Goal: Task Accomplishment & Management: Complete application form

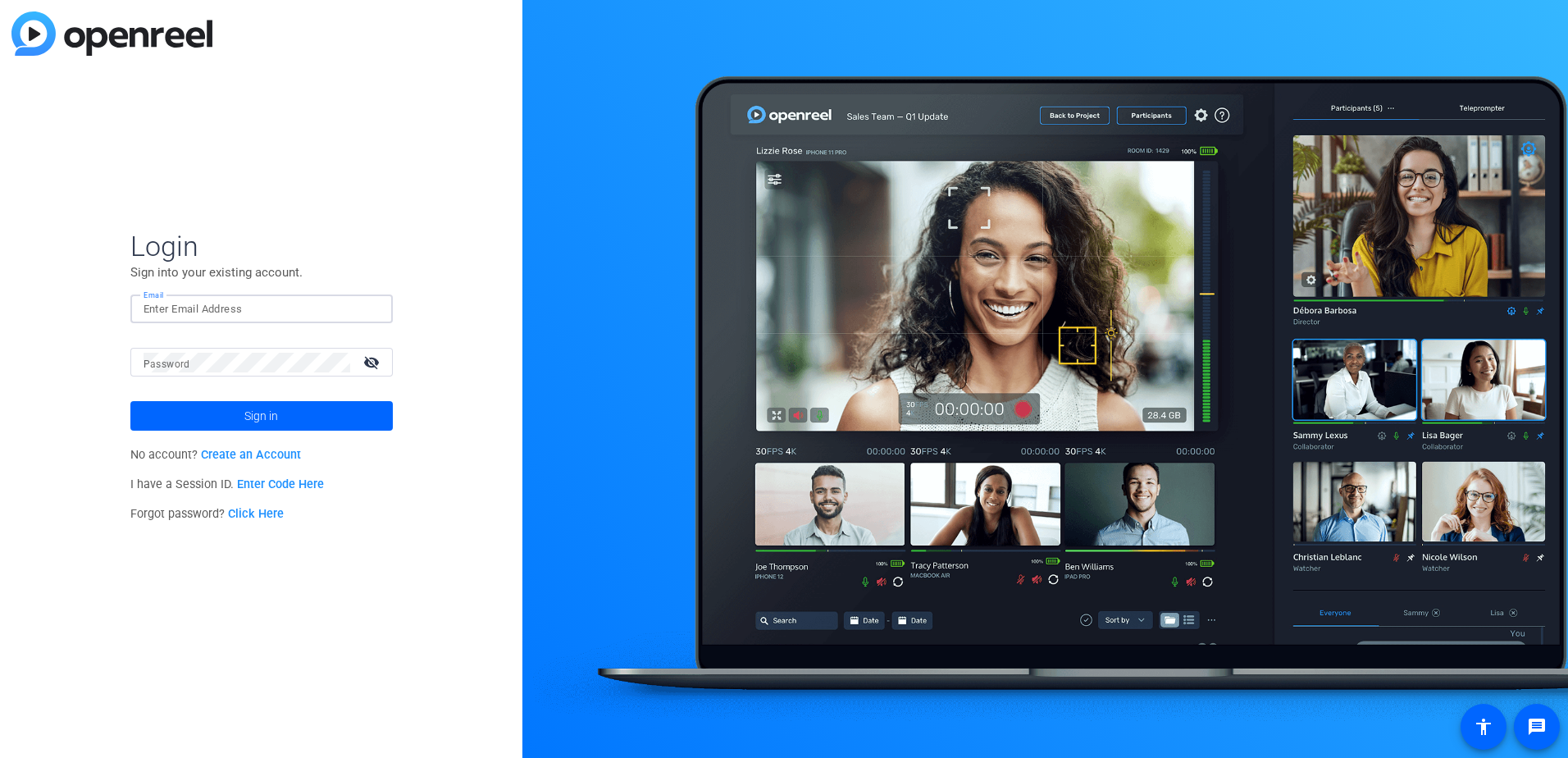
click at [169, 304] on input "Email" at bounding box center [262, 309] width 236 height 20
type input "Ryan.Lake@bsci.com"
click at [169, 365] on div "Password visibility_off" at bounding box center [268, 362] width 249 height 28
click at [234, 412] on span at bounding box center [262, 415] width 263 height 39
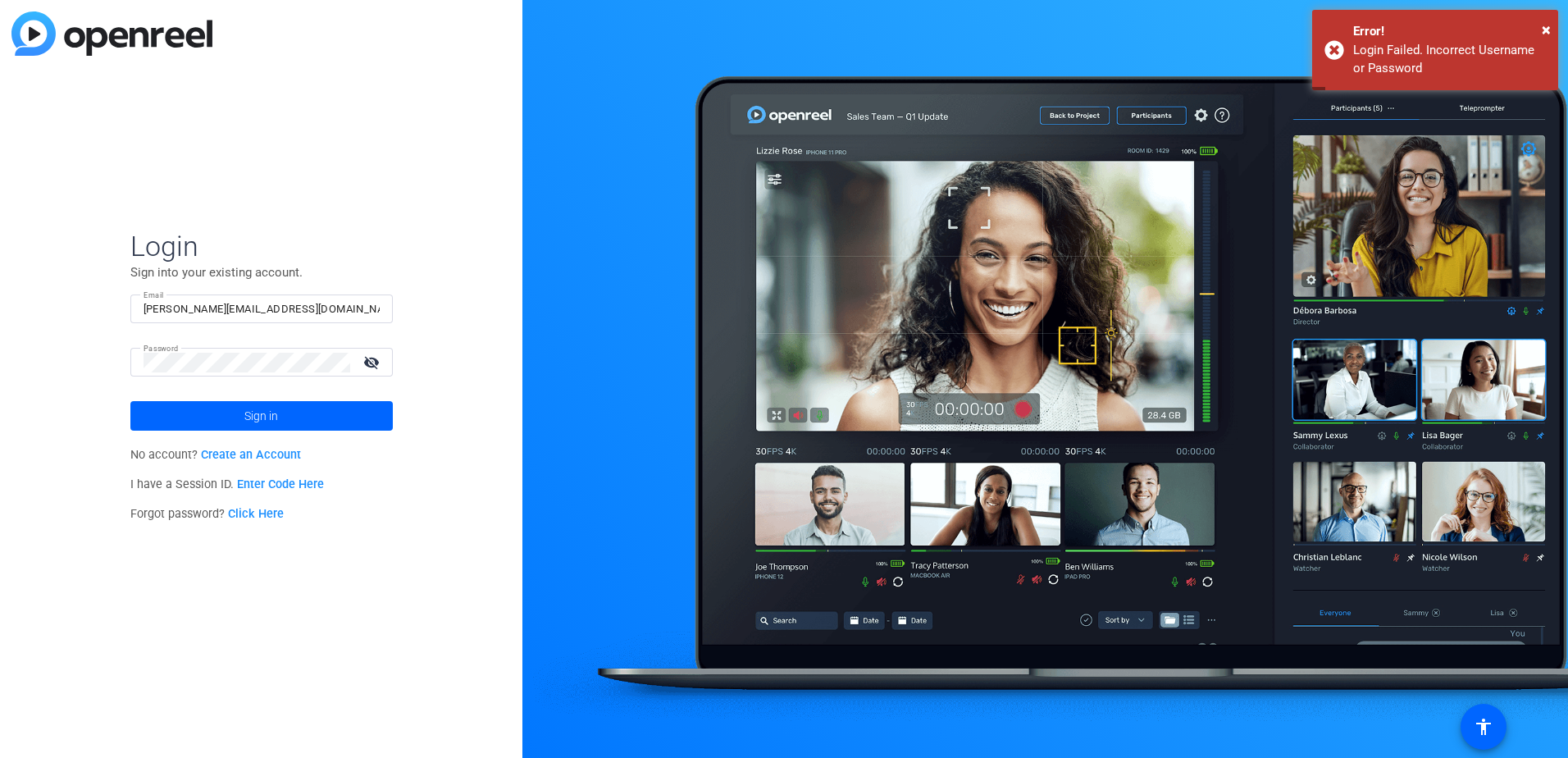
click at [265, 456] on link "Create an Account" at bounding box center [250, 455] width 100 height 14
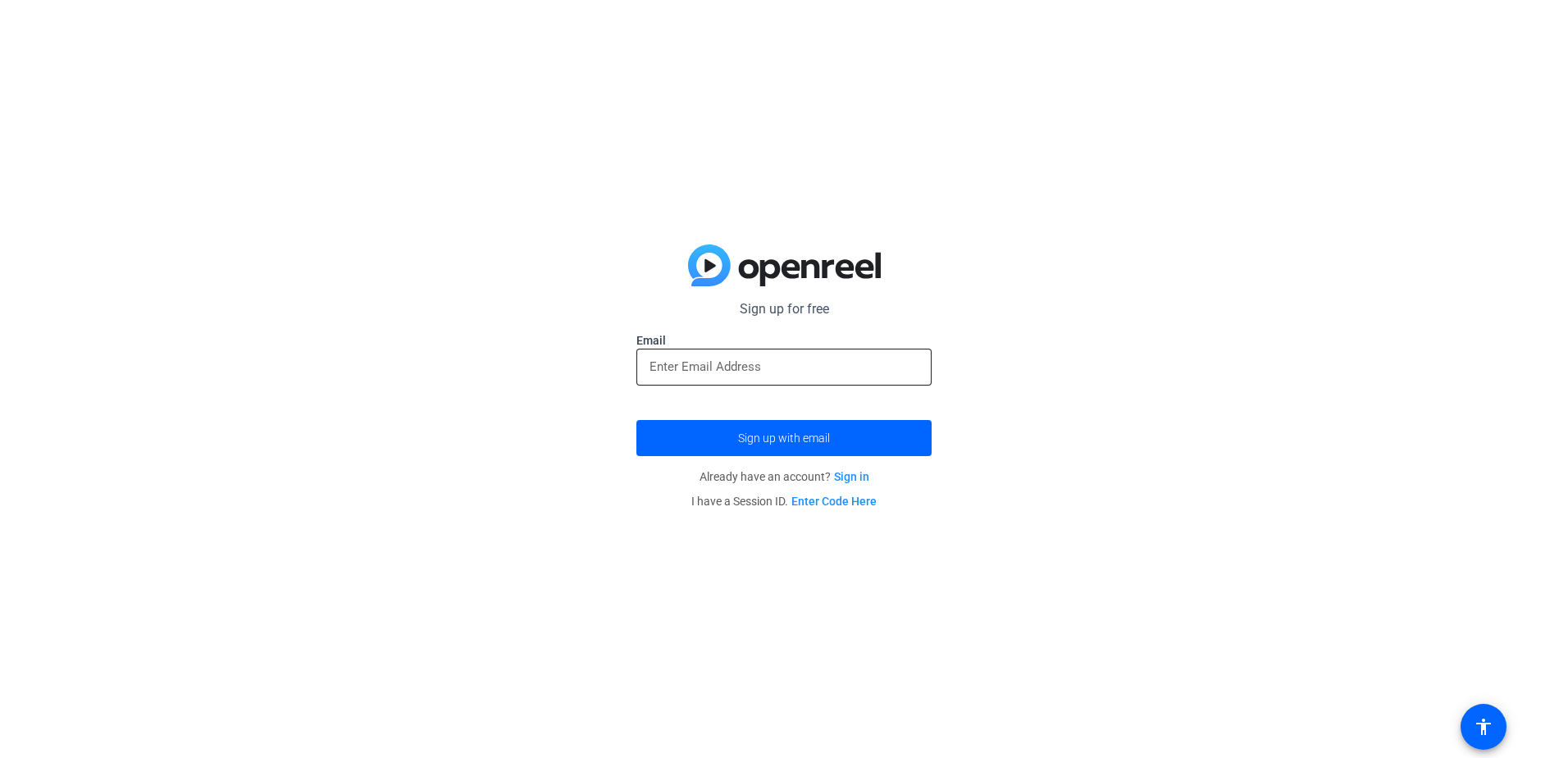
click at [690, 361] on input "email" at bounding box center [784, 367] width 269 height 20
type input "Ryan.Lake@bsci.com"
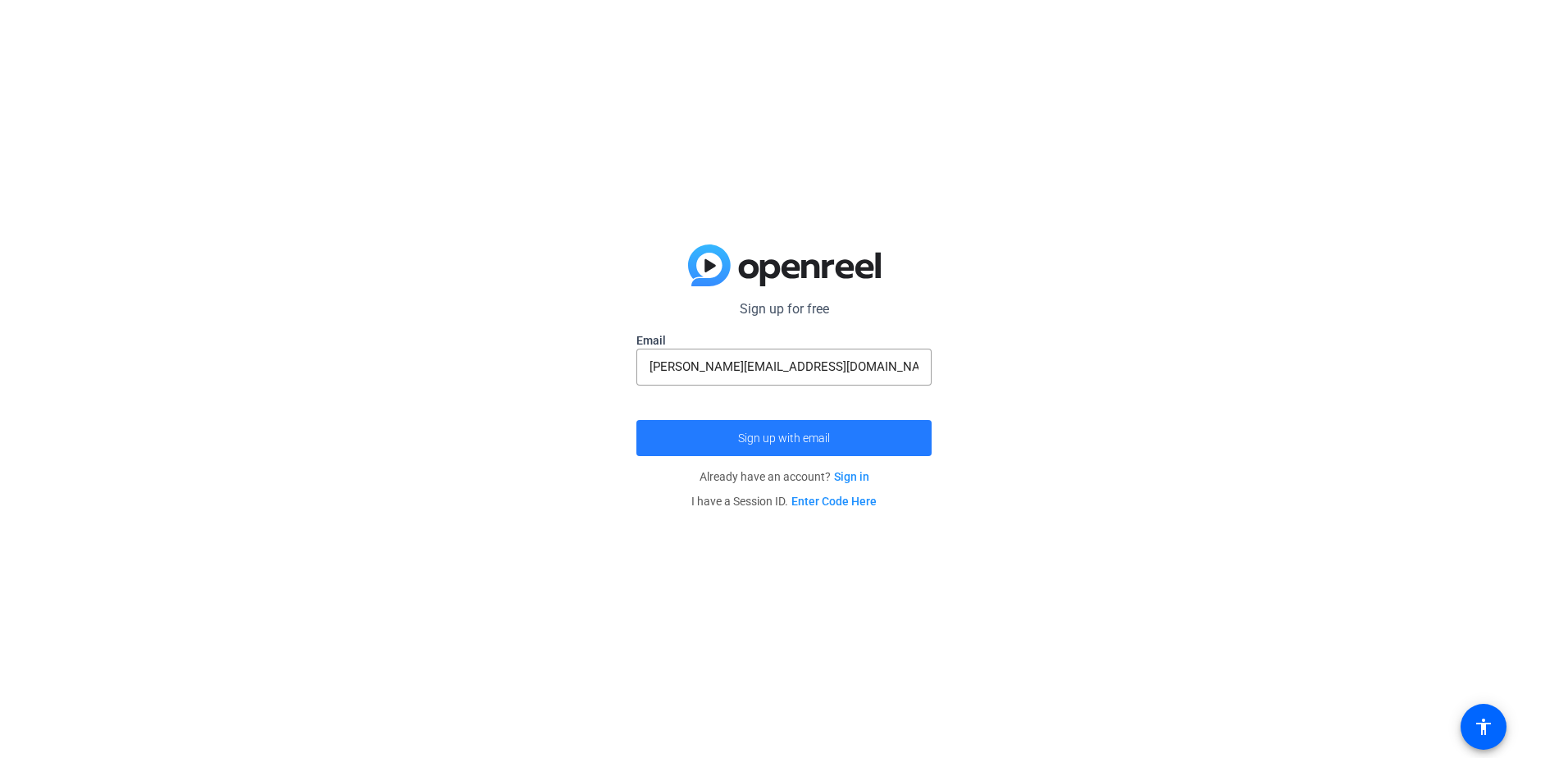
click at [730, 437] on span "submit" at bounding box center [784, 438] width 295 height 39
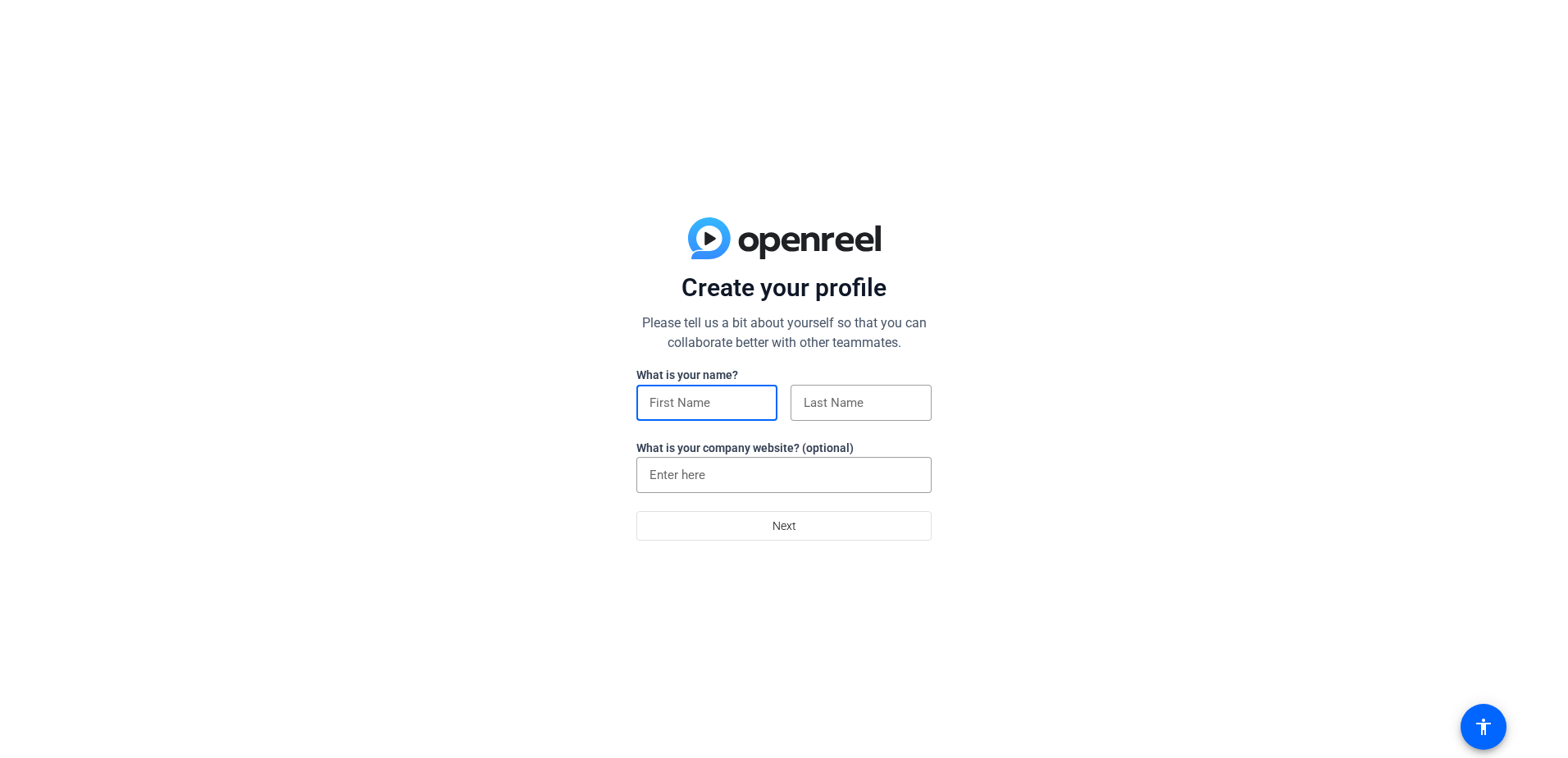
click at [689, 395] on input at bounding box center [706, 403] width 114 height 20
type input "[PERSON_NAME]"
type input "Lake"
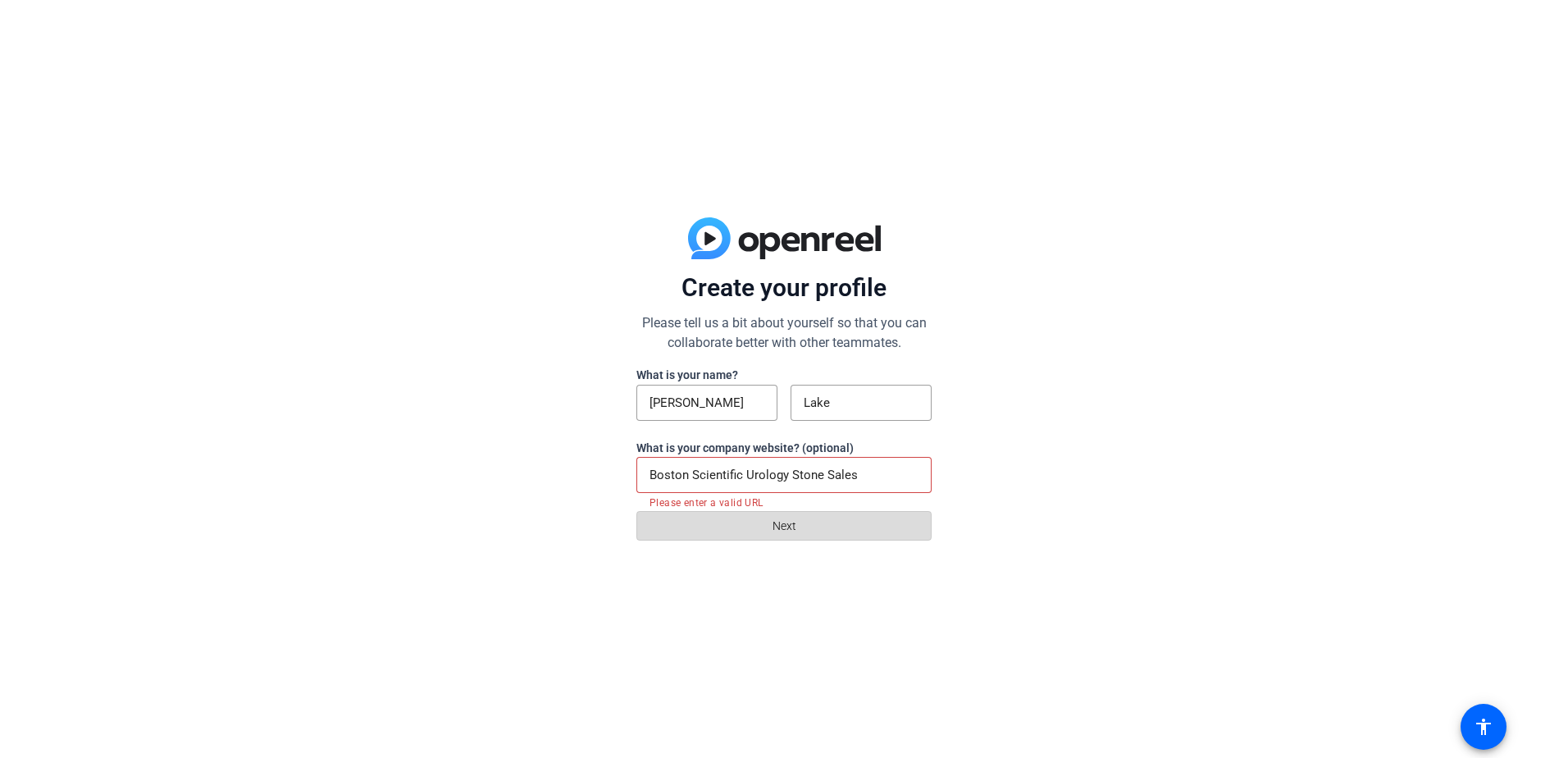
click at [730, 523] on span at bounding box center [784, 525] width 294 height 39
click at [752, 477] on input "Boston Scientific Urology Stone Sales" at bounding box center [784, 475] width 269 height 20
click at [760, 531] on span at bounding box center [784, 525] width 294 height 39
click at [1158, 562] on div "Create your profile Please tell us a bit about yourself so that you can collabo…" at bounding box center [784, 379] width 1568 height 758
click at [821, 472] on input "Boston Scientific Urology Stone Sales" at bounding box center [784, 475] width 269 height 20
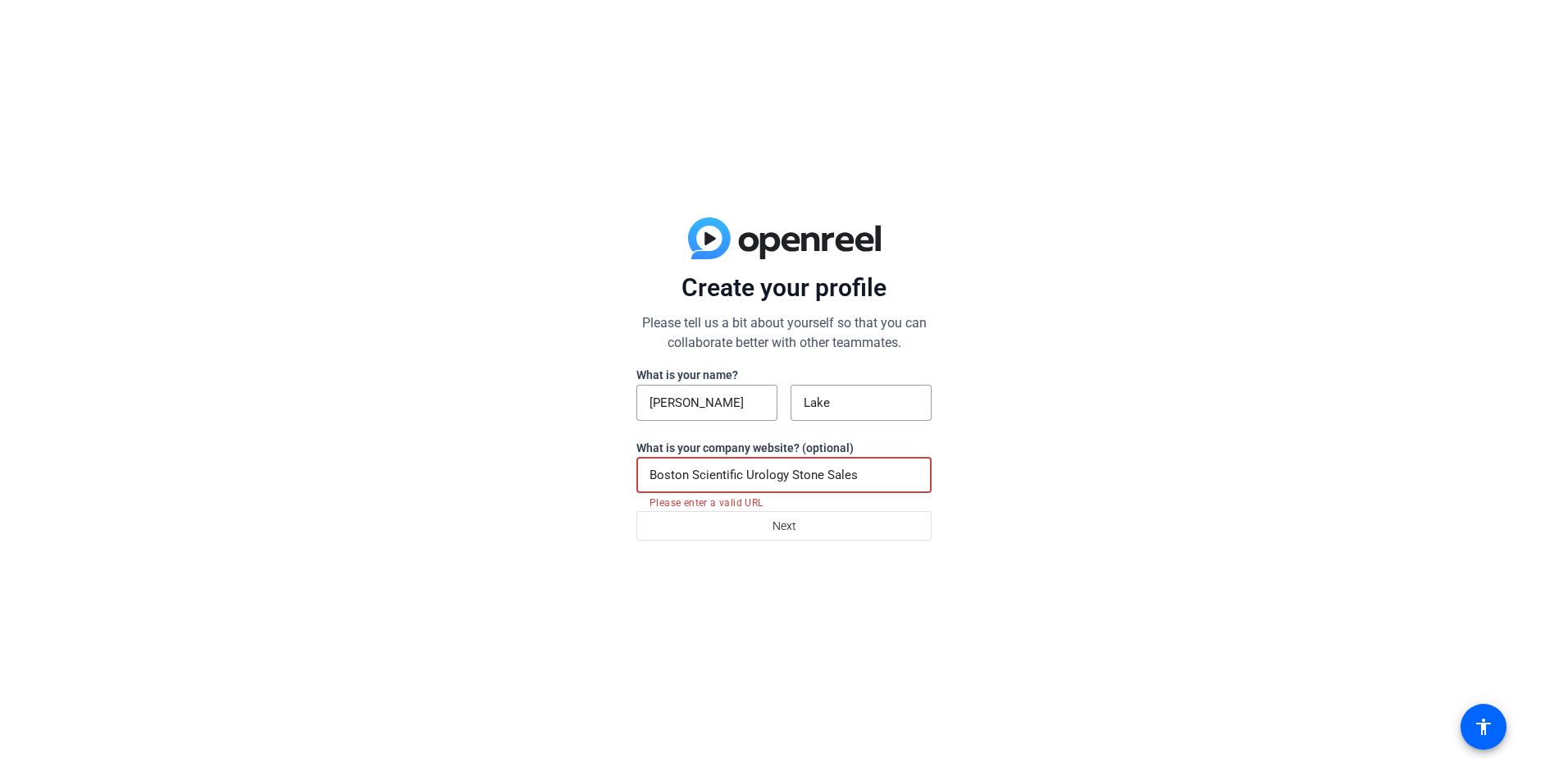
click at [698, 477] on input "Boston Scientific Urology Stone Sales" at bounding box center [784, 475] width 269 height 20
paste input "[DOMAIN_NAME]"
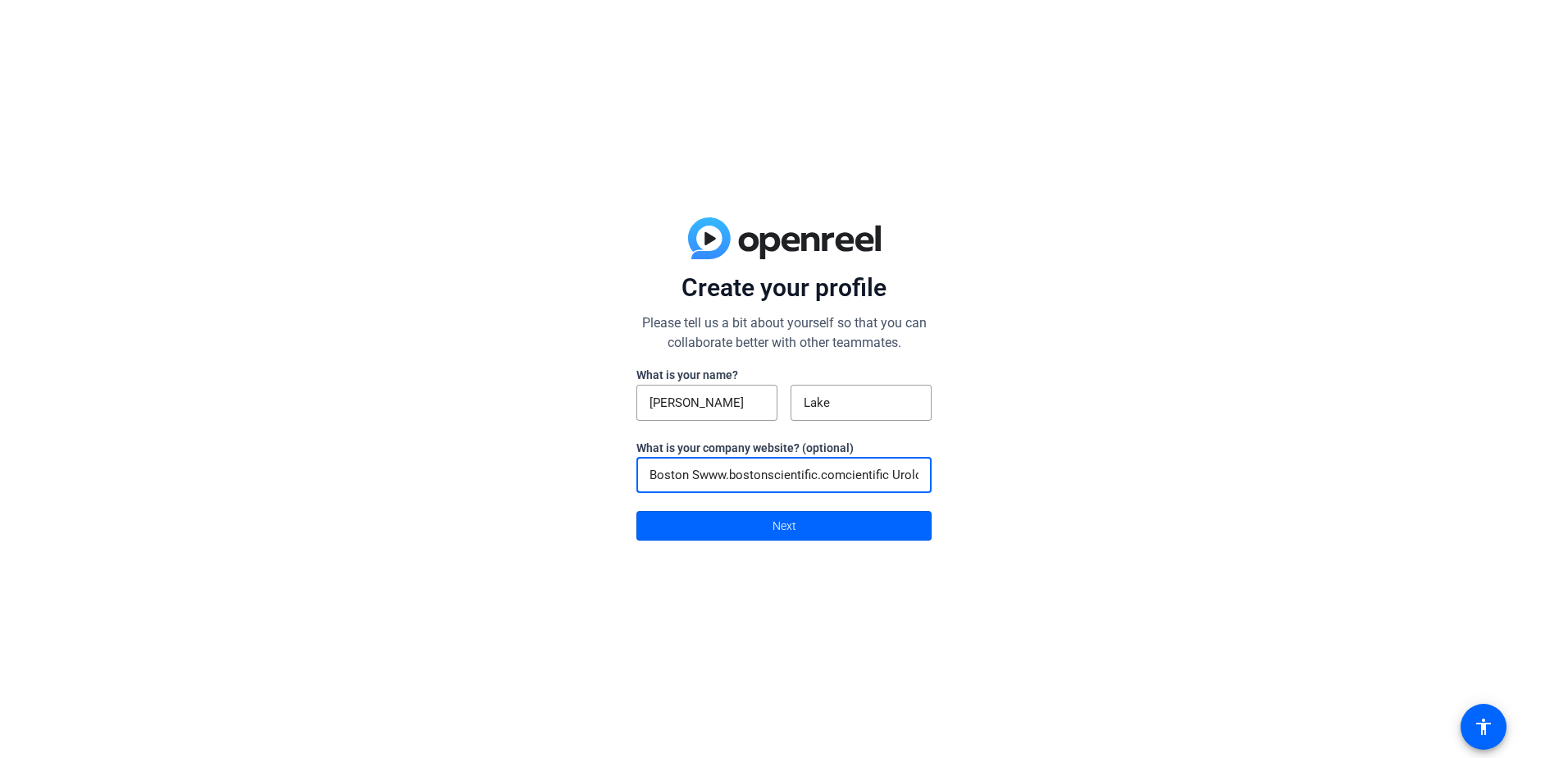
drag, startPoint x: 697, startPoint y: 470, endPoint x: 491, endPoint y: 460, distance: 206.2
click at [491, 460] on div "Create your profile Please tell us a bit about yourself so that you can collabo…" at bounding box center [784, 379] width 1568 height 758
drag, startPoint x: 794, startPoint y: 472, endPoint x: 1065, endPoint y: 471, distance: 271.0
click at [1065, 471] on div "Create your profile Please tell us a bit about yourself so that you can collabo…" at bounding box center [784, 379] width 1568 height 758
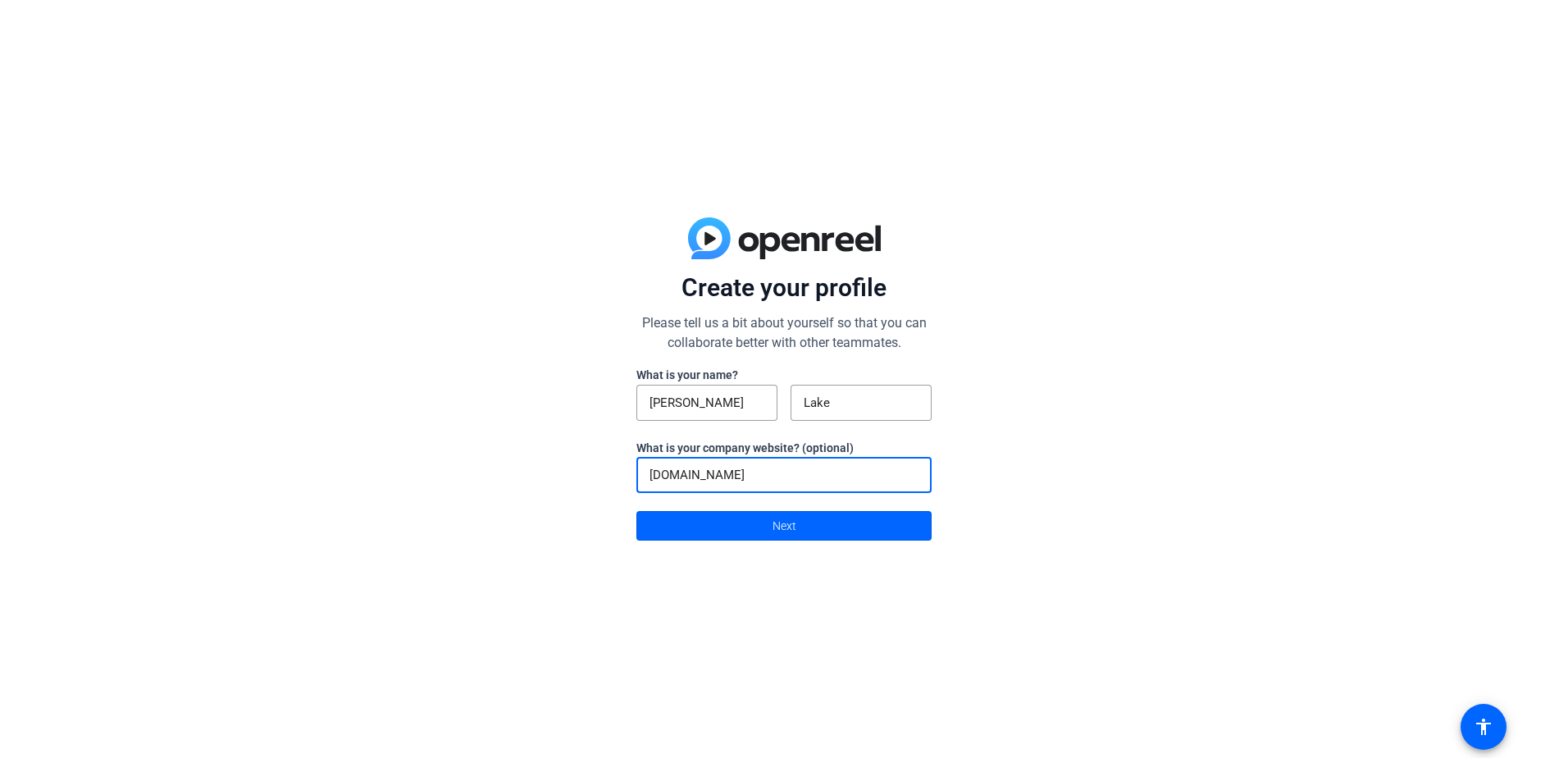
scroll to position [0, 0]
type input "[DOMAIN_NAME]"
click at [806, 531] on span at bounding box center [784, 525] width 294 height 39
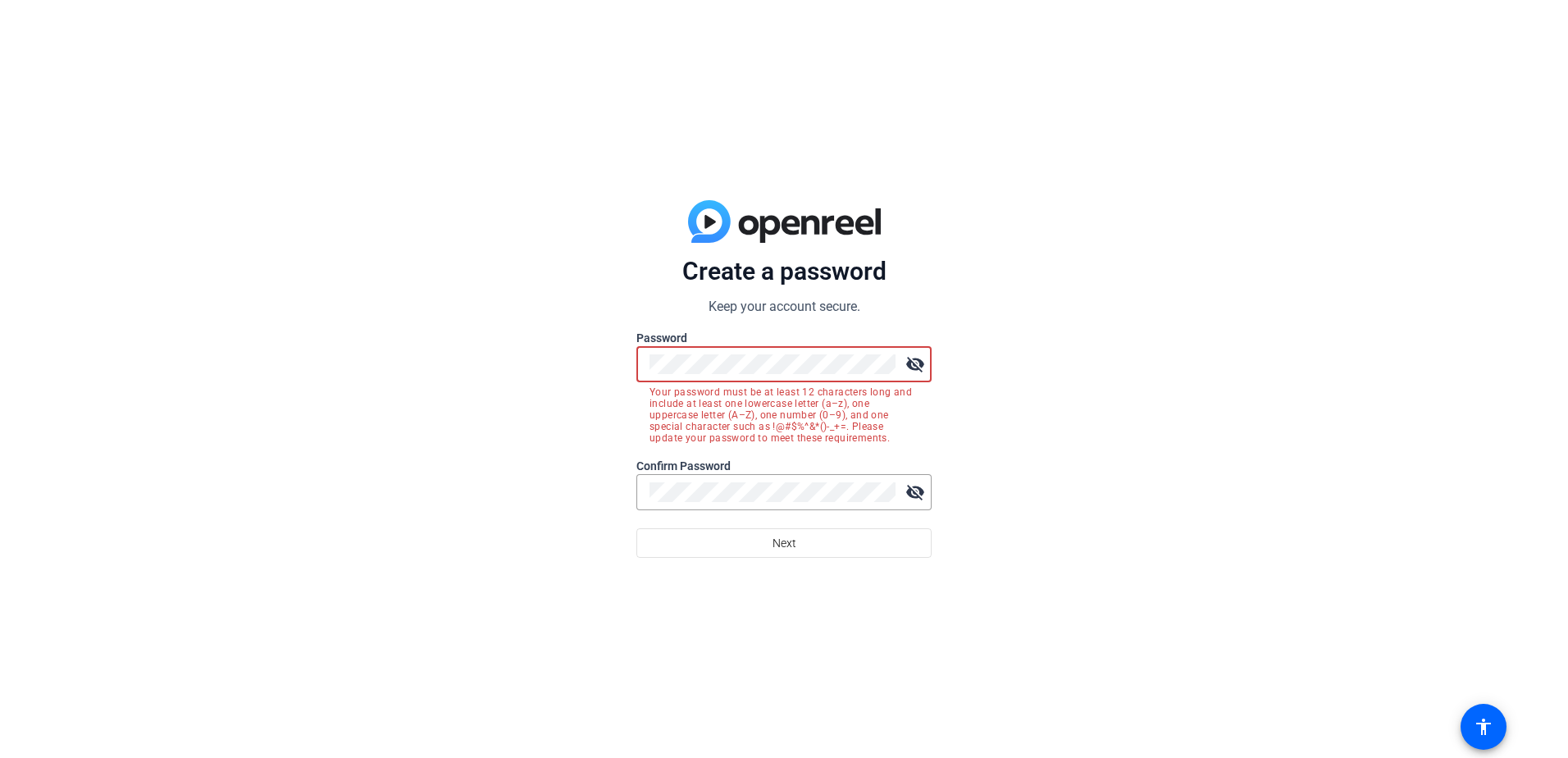
click at [595, 370] on div "Create a password Keep your account secure. Password visibility_off Your passwo…" at bounding box center [784, 379] width 1568 height 758
click at [601, 370] on div "Create a password Keep your account secure. Password visibility_off Your passwo…" at bounding box center [784, 379] width 1568 height 758
click at [636, 528] on button "Next" at bounding box center [784, 542] width 295 height 29
click at [613, 384] on div "Create a password Keep your account secure. Password visibility_off Your passwo…" at bounding box center [784, 379] width 1568 height 758
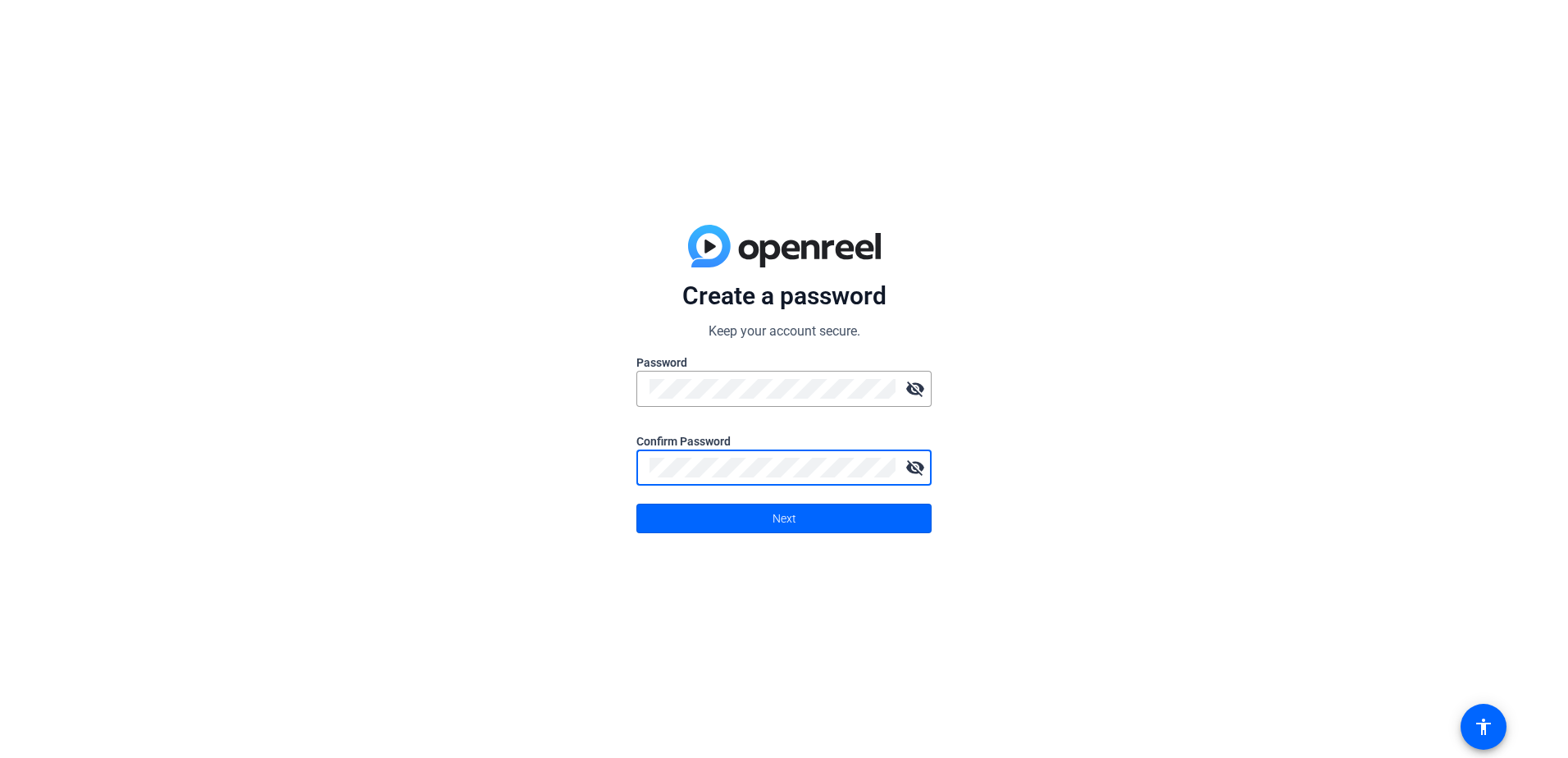
click button "Next" at bounding box center [784, 517] width 295 height 29
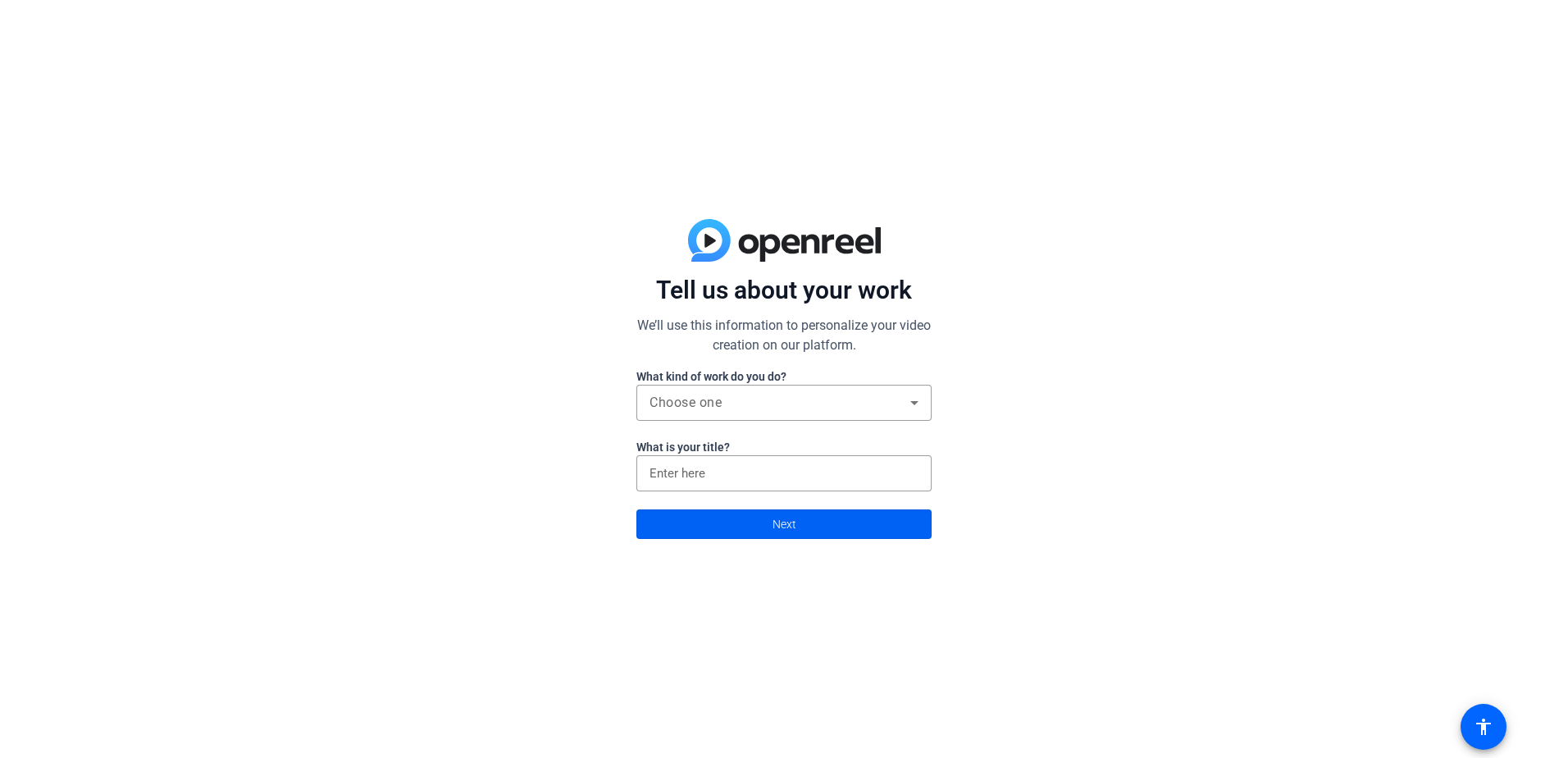
click at [773, 528] on button "Next" at bounding box center [784, 524] width 295 height 29
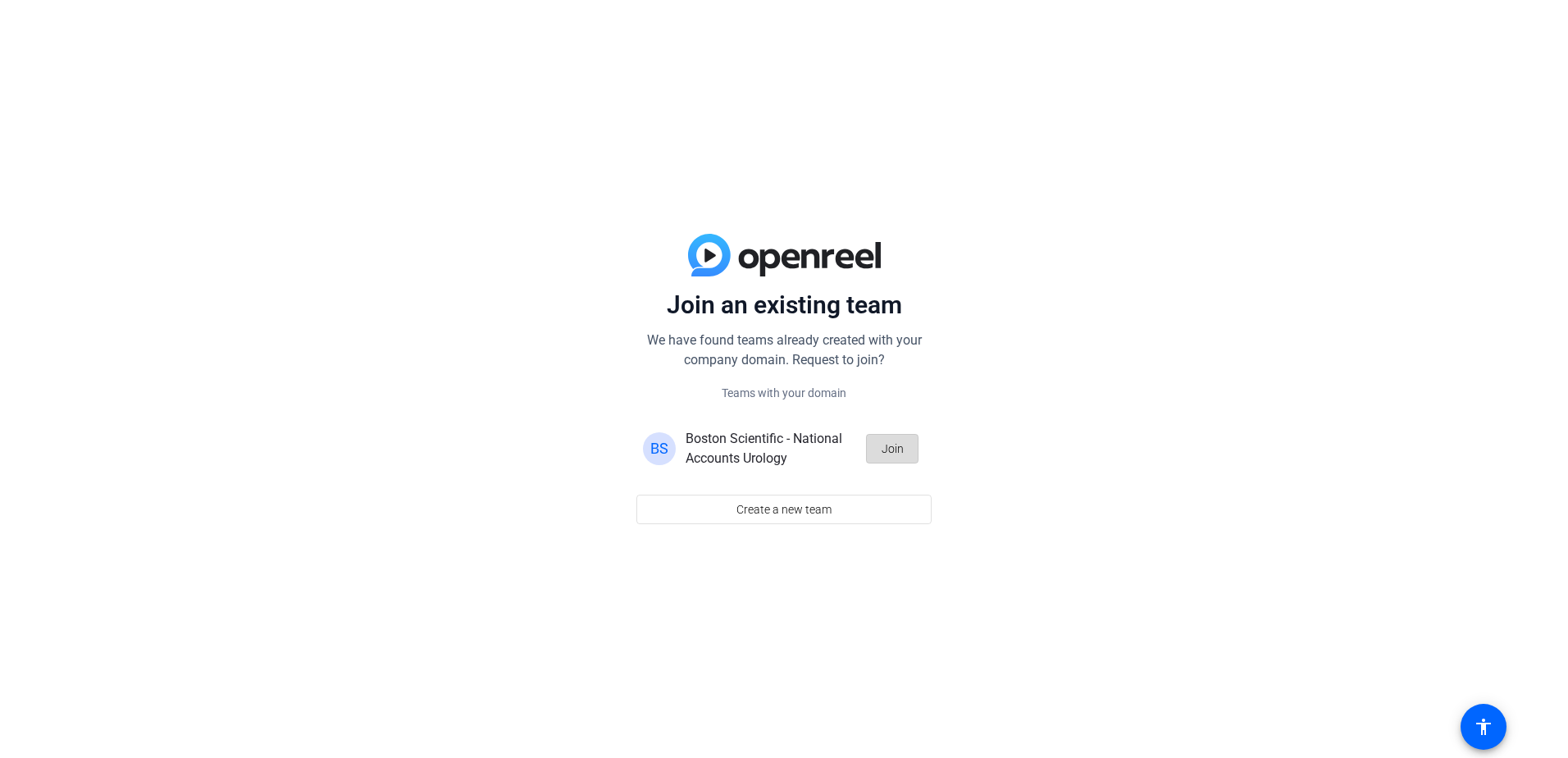
click at [890, 452] on span "Join" at bounding box center [893, 448] width 22 height 31
